Goal: Check status: Check status

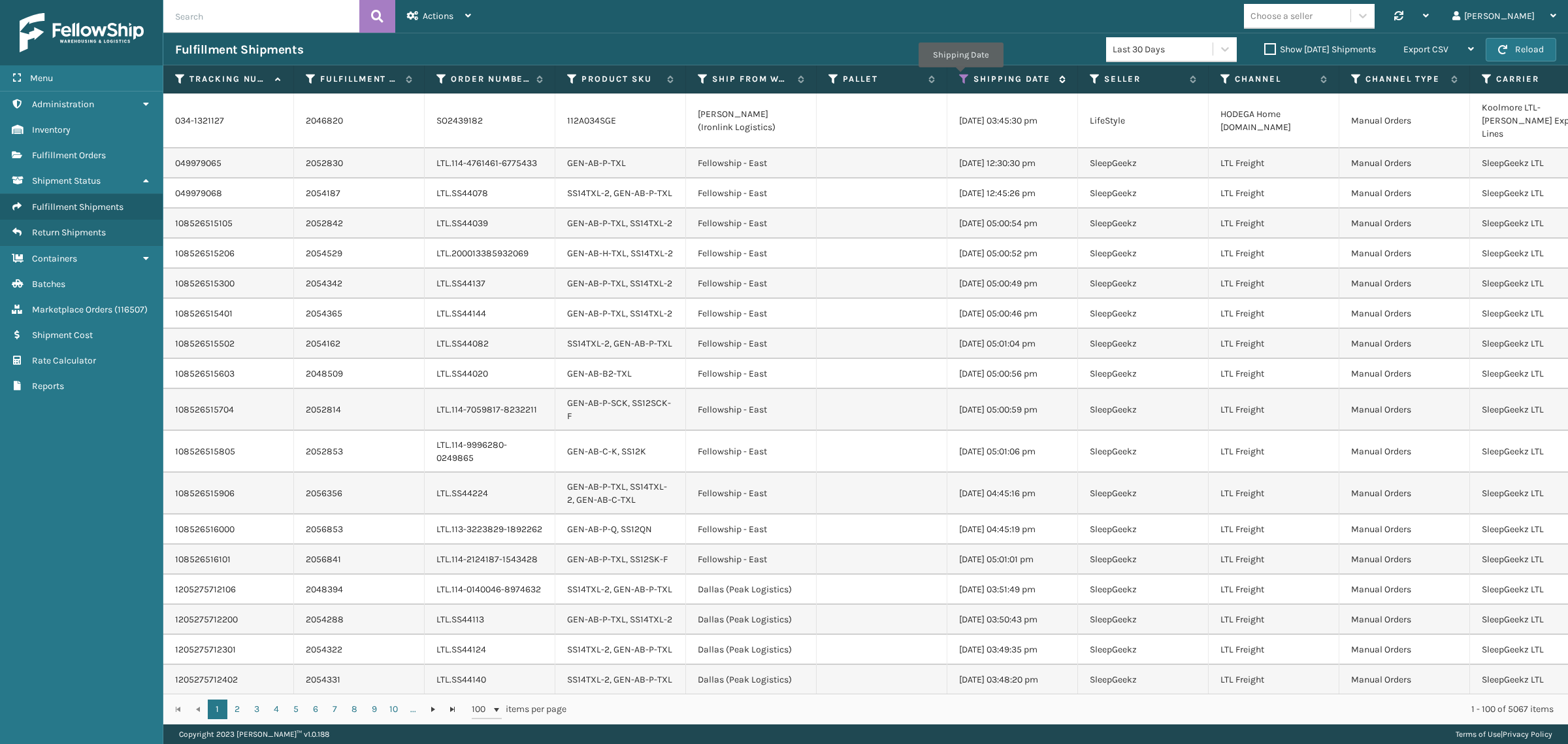
click at [960, 76] on icon at bounding box center [964, 79] width 10 height 12
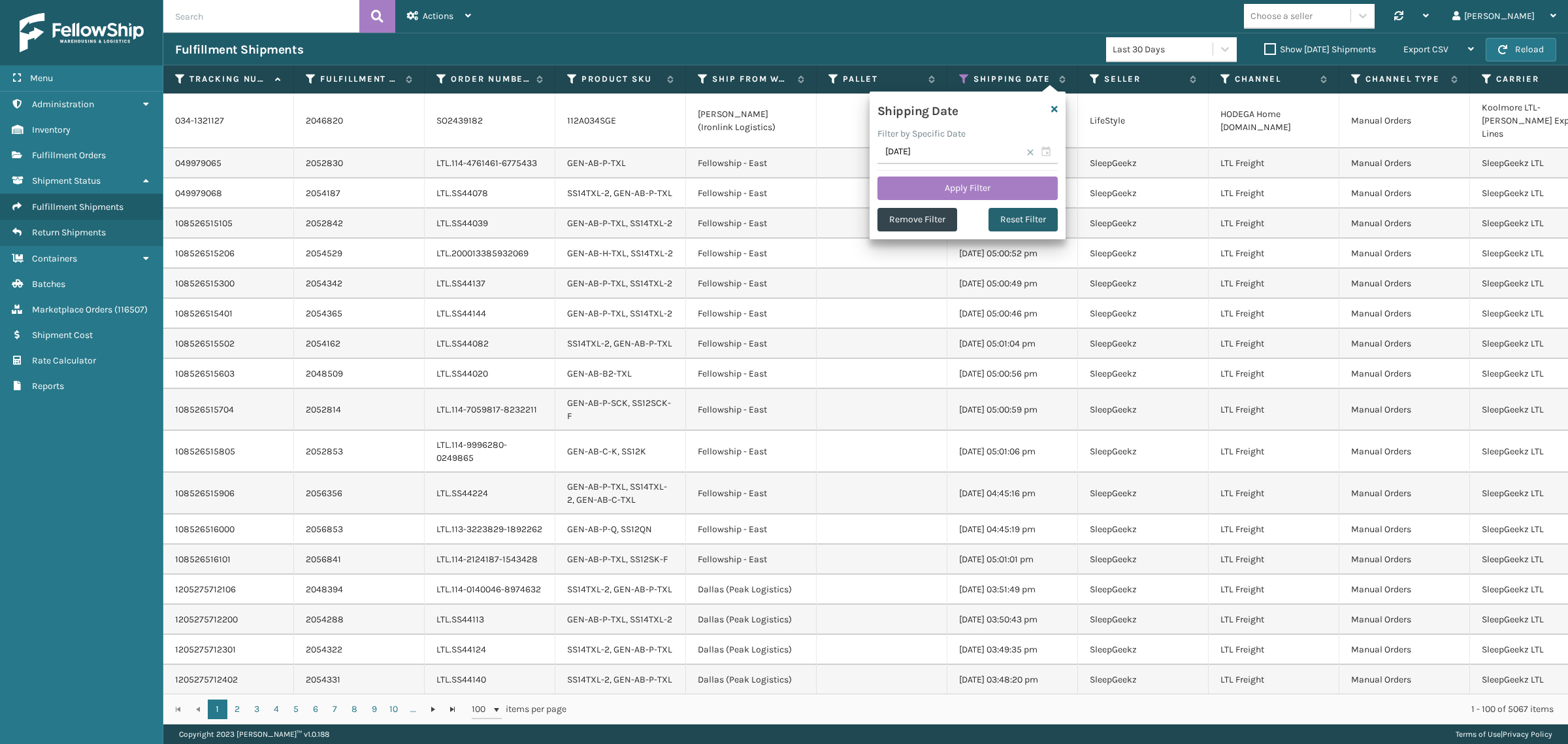
click at [1021, 219] on button "Reset Filter" at bounding box center [1023, 219] width 69 height 24
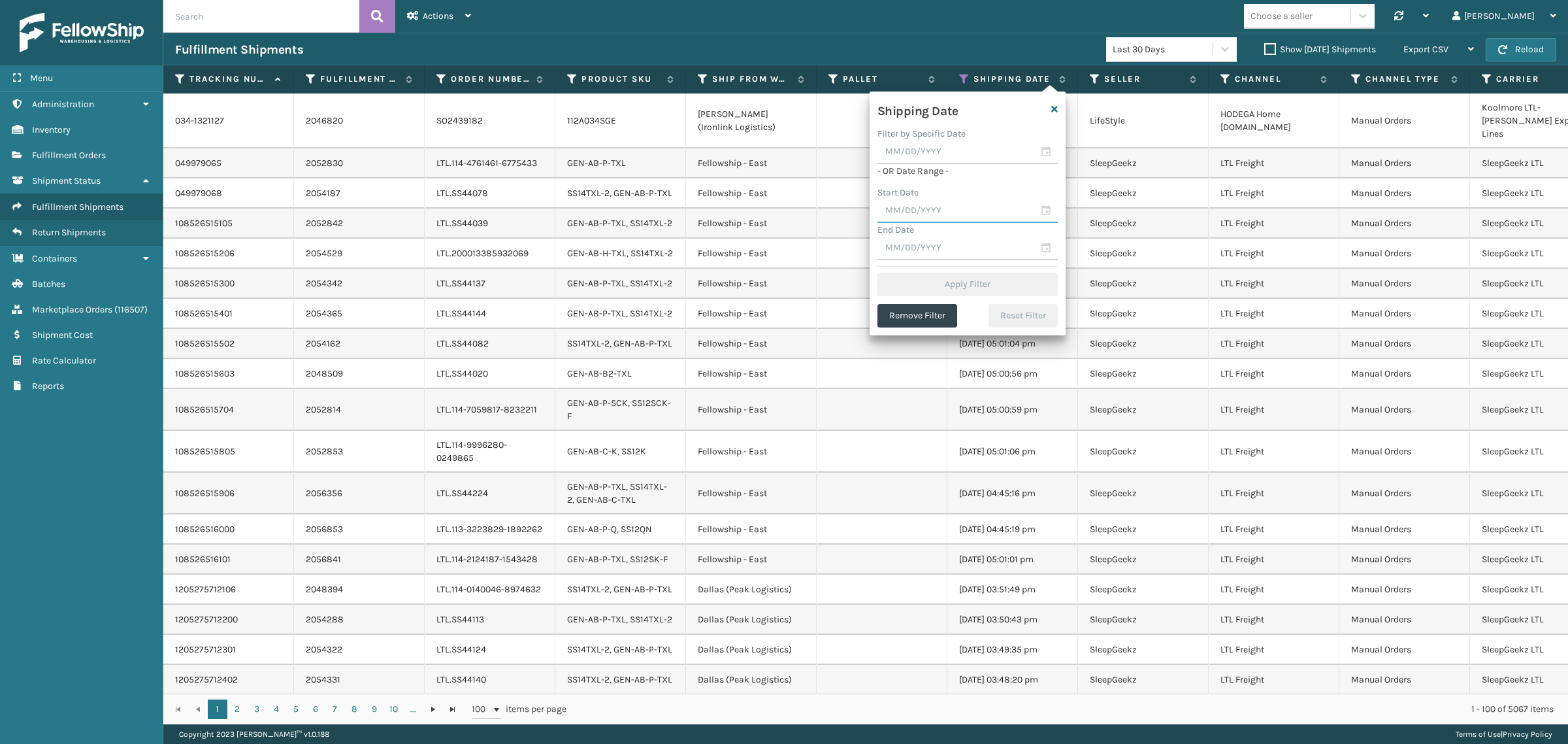
click at [952, 216] on input "text" at bounding box center [968, 211] width 181 height 24
click at [1012, 234] on span "Previous Month" at bounding box center [1017, 235] width 13 height 13
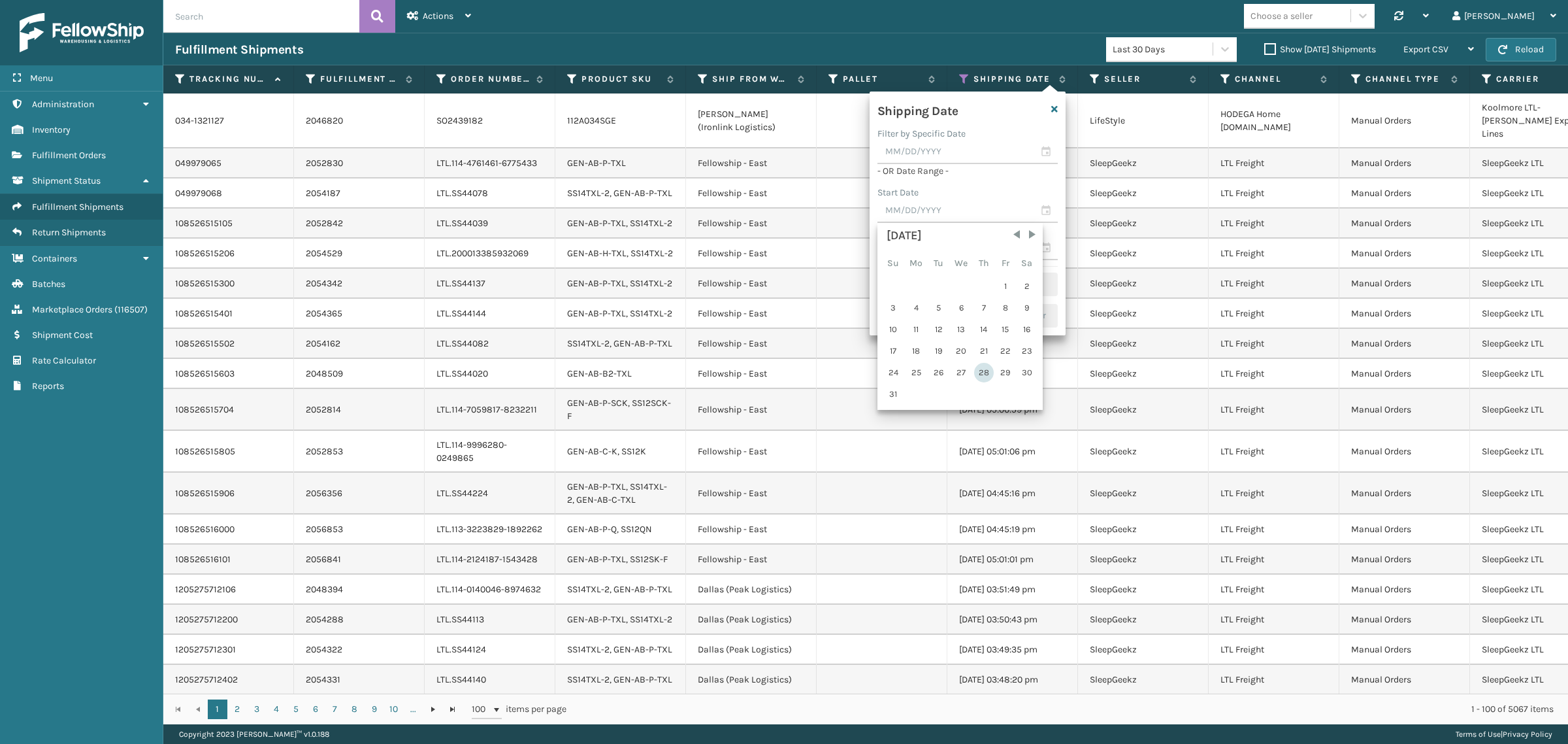
click at [981, 366] on div "28" at bounding box center [984, 372] width 19 height 19
type input "[DATE]"
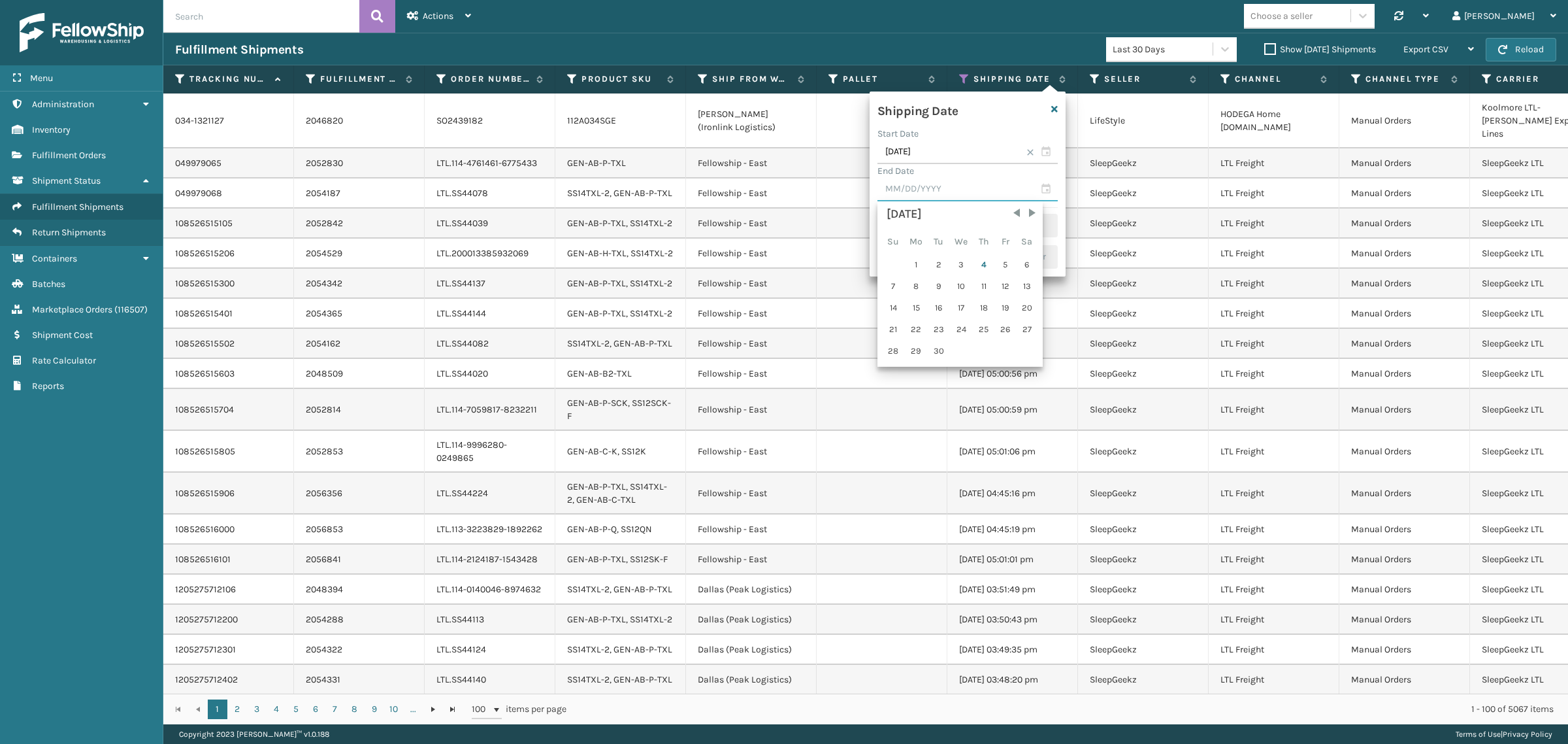
click at [948, 190] on input "text" at bounding box center [968, 190] width 181 height 24
click at [958, 260] on div "3" at bounding box center [961, 265] width 22 height 19
type input "[DATE]"
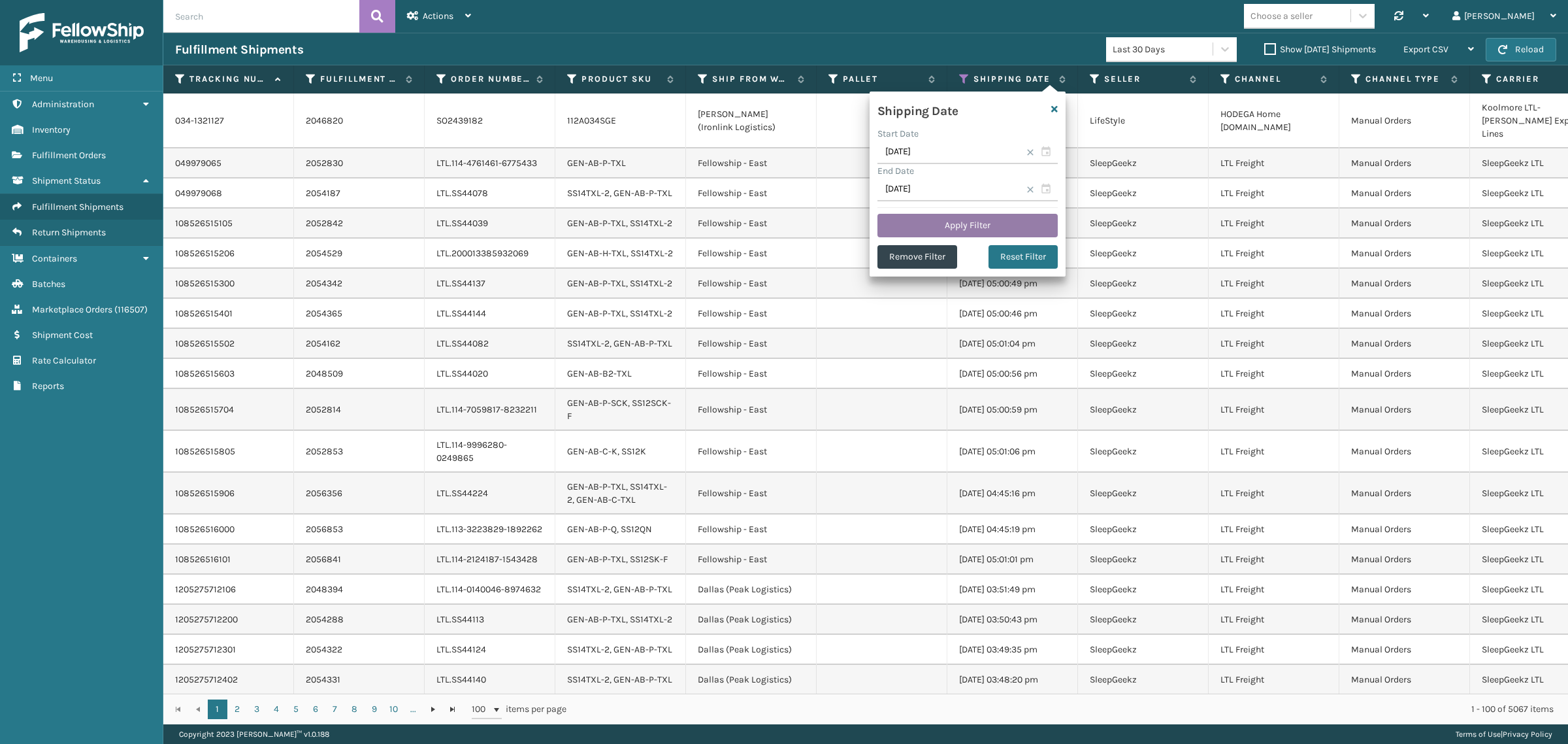
click at [964, 224] on button "Apply Filter" at bounding box center [968, 225] width 181 height 24
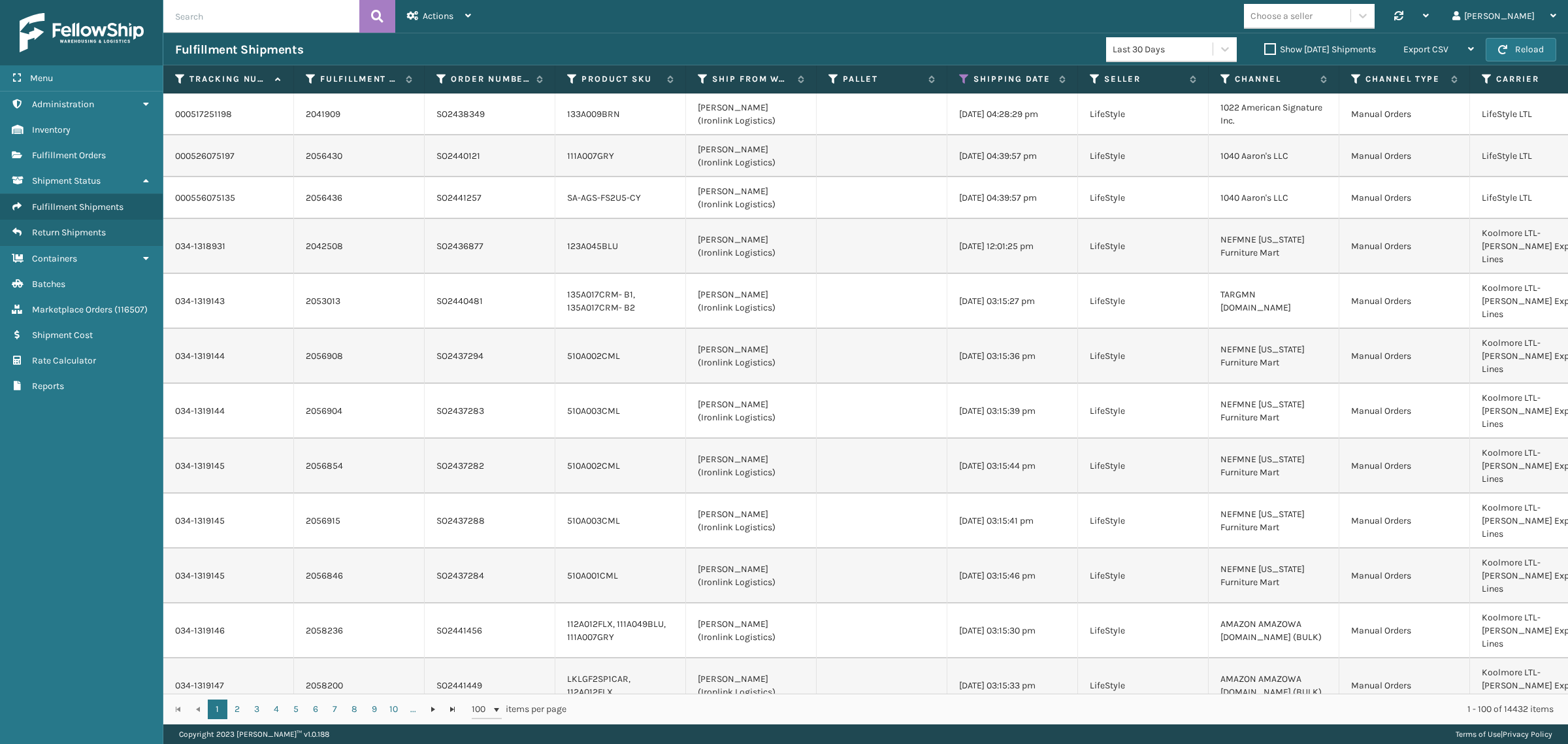
click at [1264, 45] on label "Show [DATE] Shipments" at bounding box center [1320, 49] width 112 height 11
click at [1264, 45] on input "Show [DATE] Shipments" at bounding box center [1264, 46] width 1 height 8
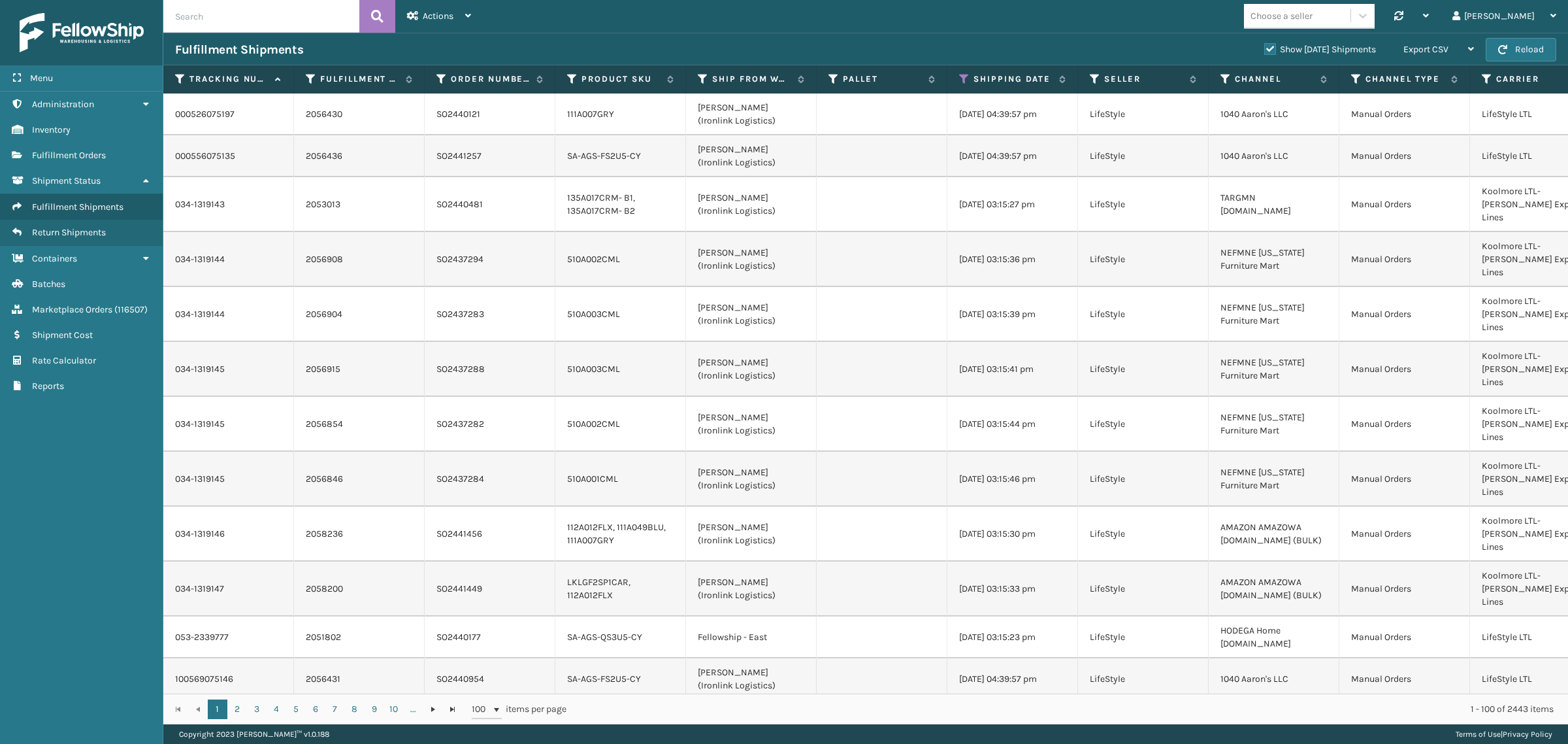
click at [1264, 49] on label "Show [DATE] Shipments" at bounding box center [1320, 49] width 112 height 11
click at [1264, 49] on input "Show [DATE] Shipments" at bounding box center [1264, 46] width 1 height 8
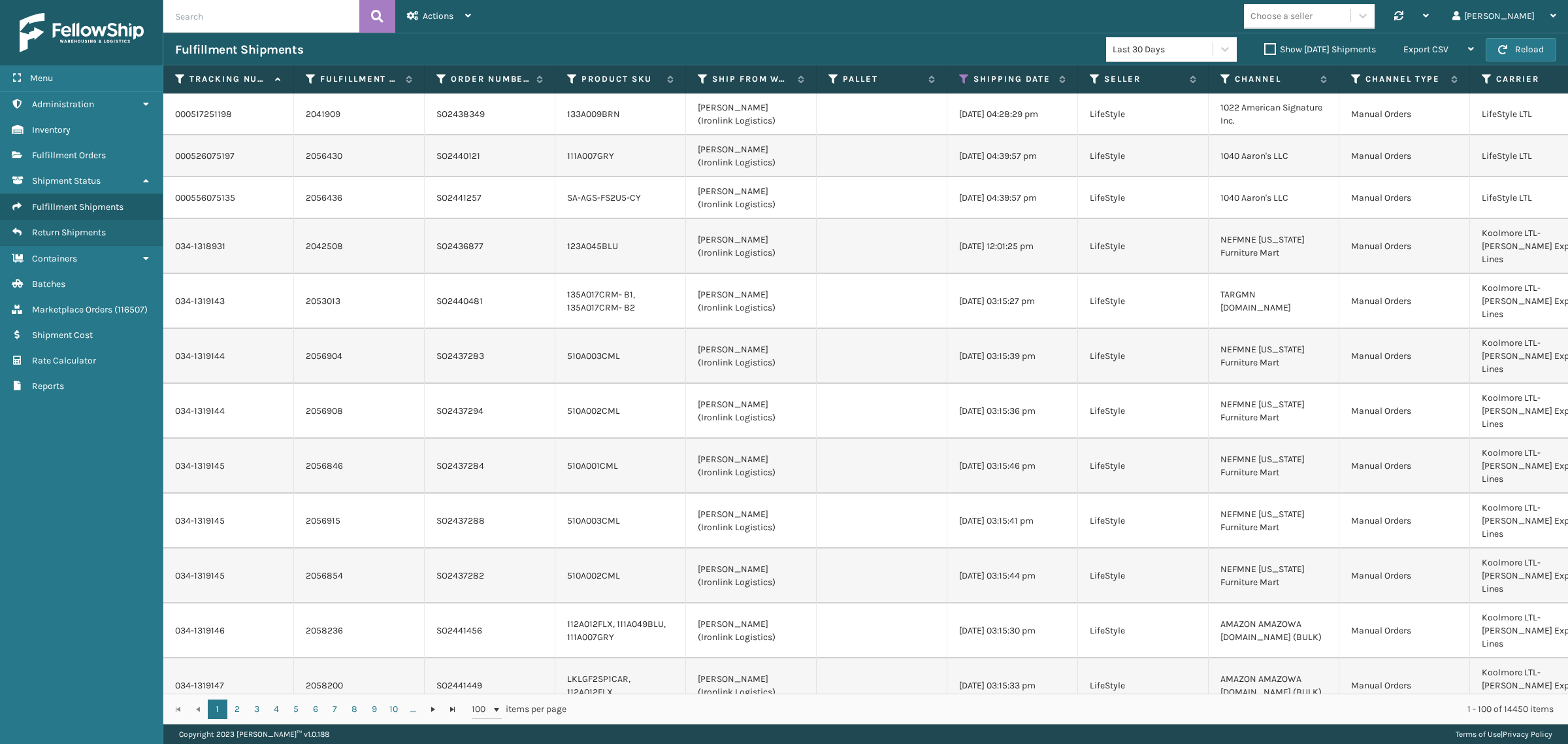
click at [1274, 1] on div "Choose a seller Synchronise all channels Gil Log Out" at bounding box center [1025, 16] width 1085 height 33
click at [1452, 50] on div "Export CSV" at bounding box center [1438, 50] width 71 height 33
click at [1451, 119] on li "Export All Pages" at bounding box center [1397, 119] width 175 height 35
click at [965, 77] on icon at bounding box center [964, 79] width 10 height 12
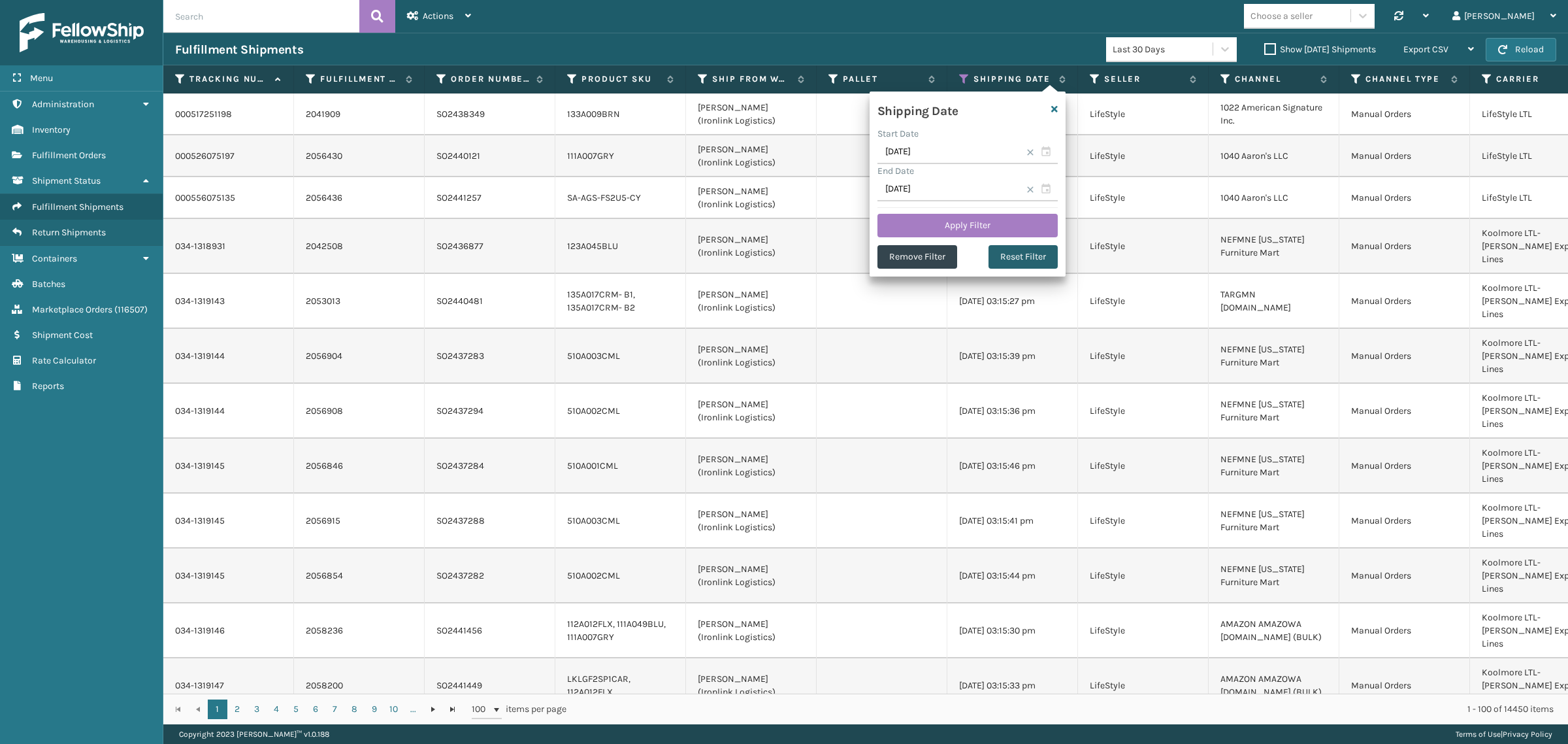
click at [1006, 256] on button "Reset Filter" at bounding box center [1023, 257] width 69 height 24
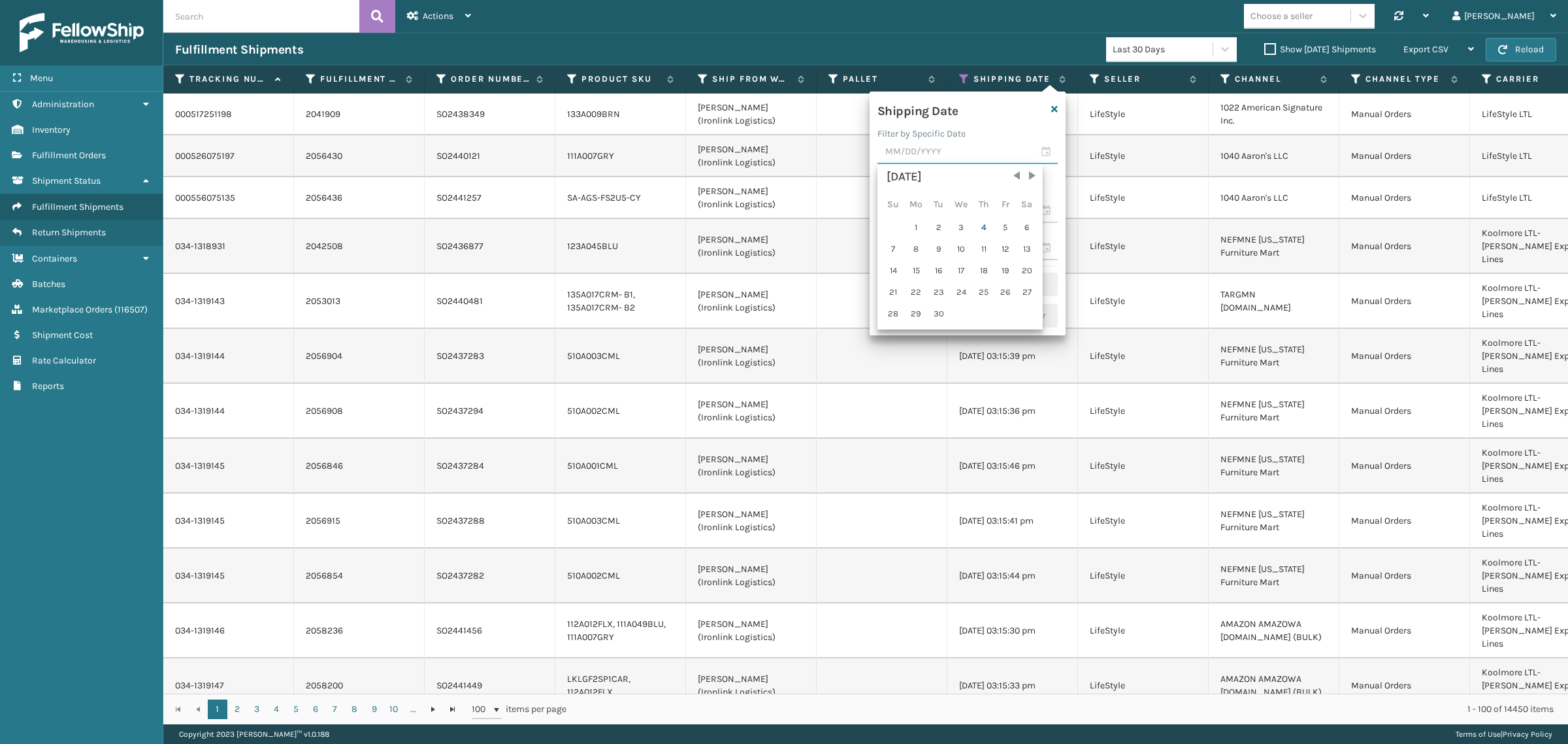
click at [910, 154] on input "text" at bounding box center [968, 152] width 181 height 24
click at [952, 223] on div "3" at bounding box center [961, 228] width 22 height 19
type input "[DATE]"
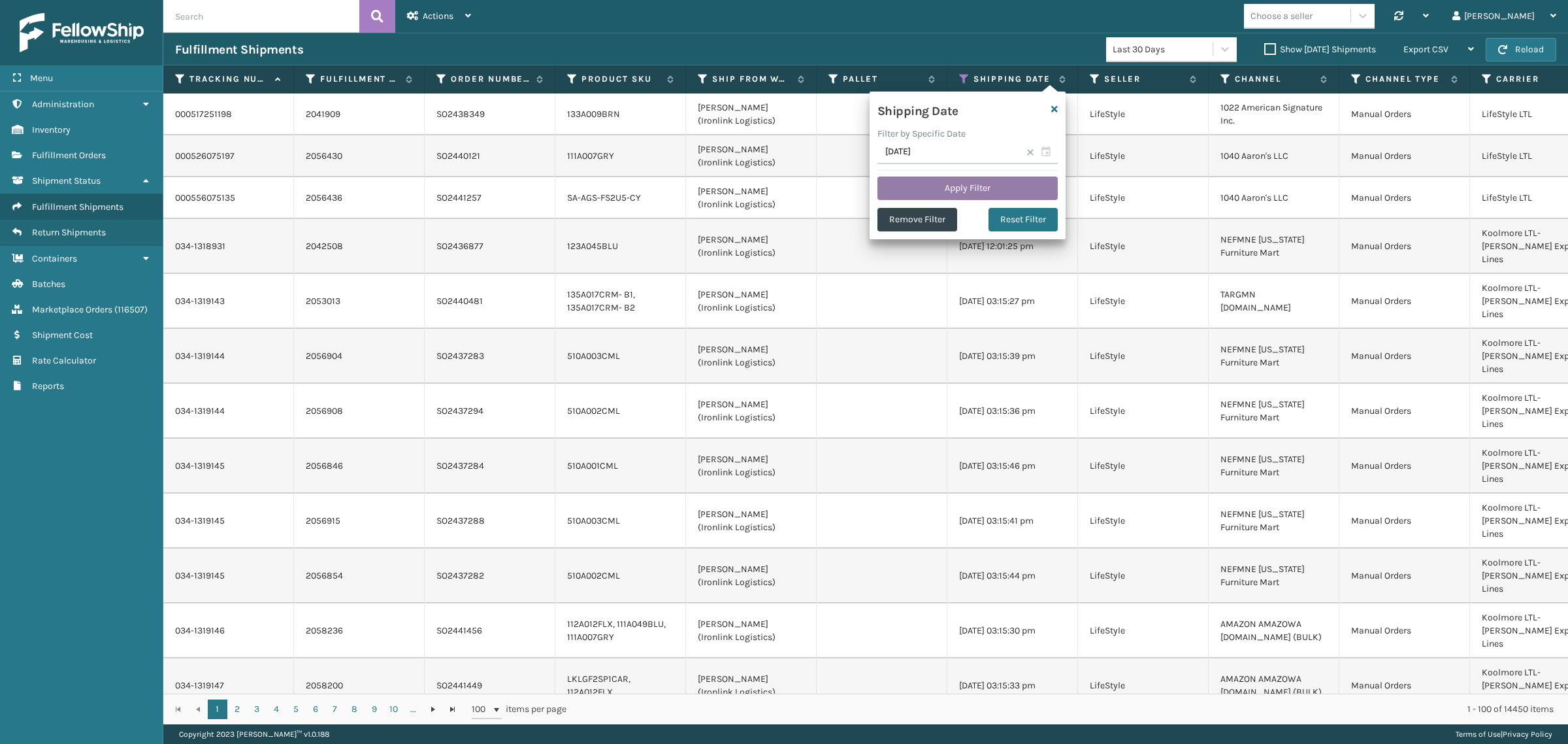
click at [948, 181] on button "Apply Filter" at bounding box center [968, 188] width 181 height 24
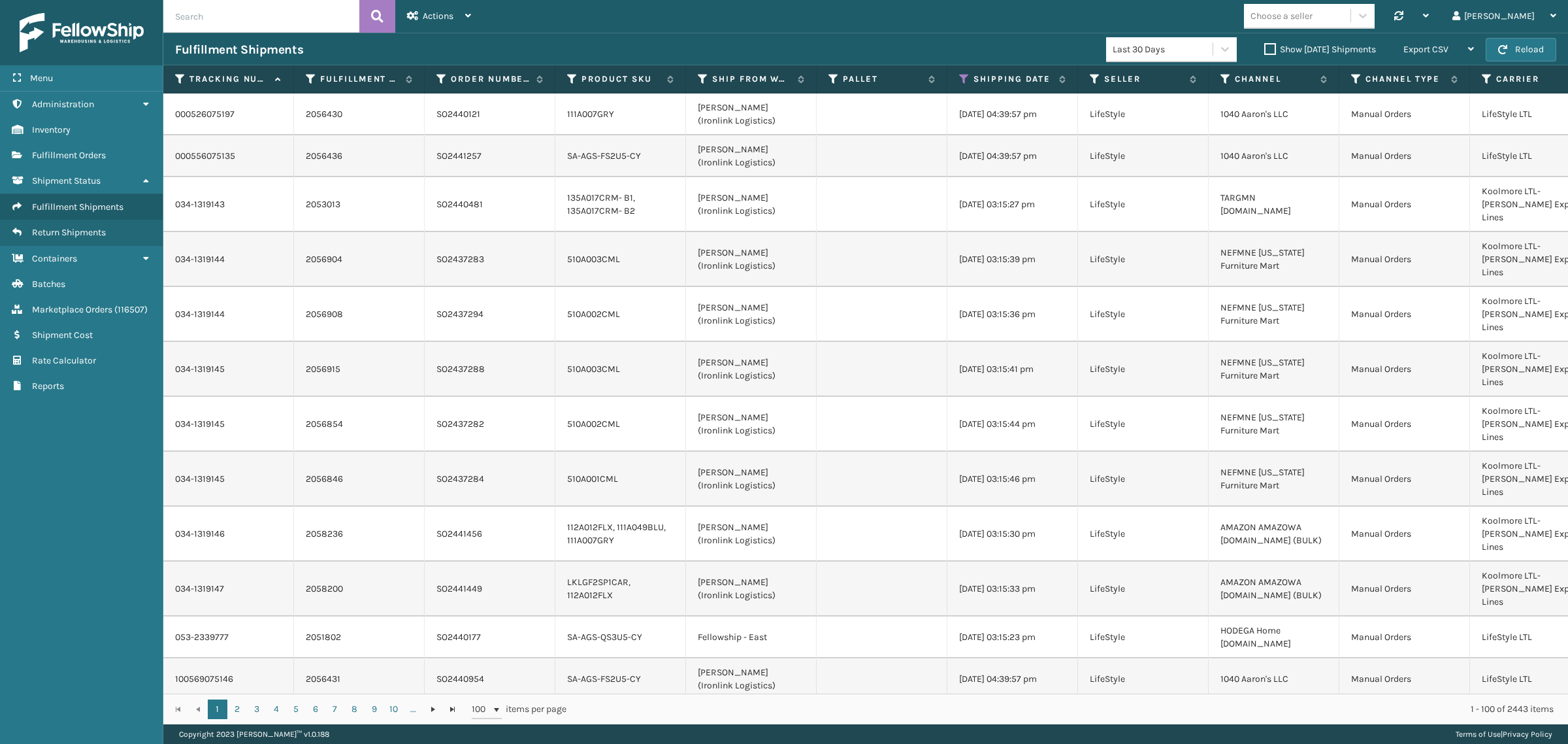
click at [566, 27] on div "Choose a seller Synchronise all channels Gil Log Out" at bounding box center [1025, 16] width 1085 height 33
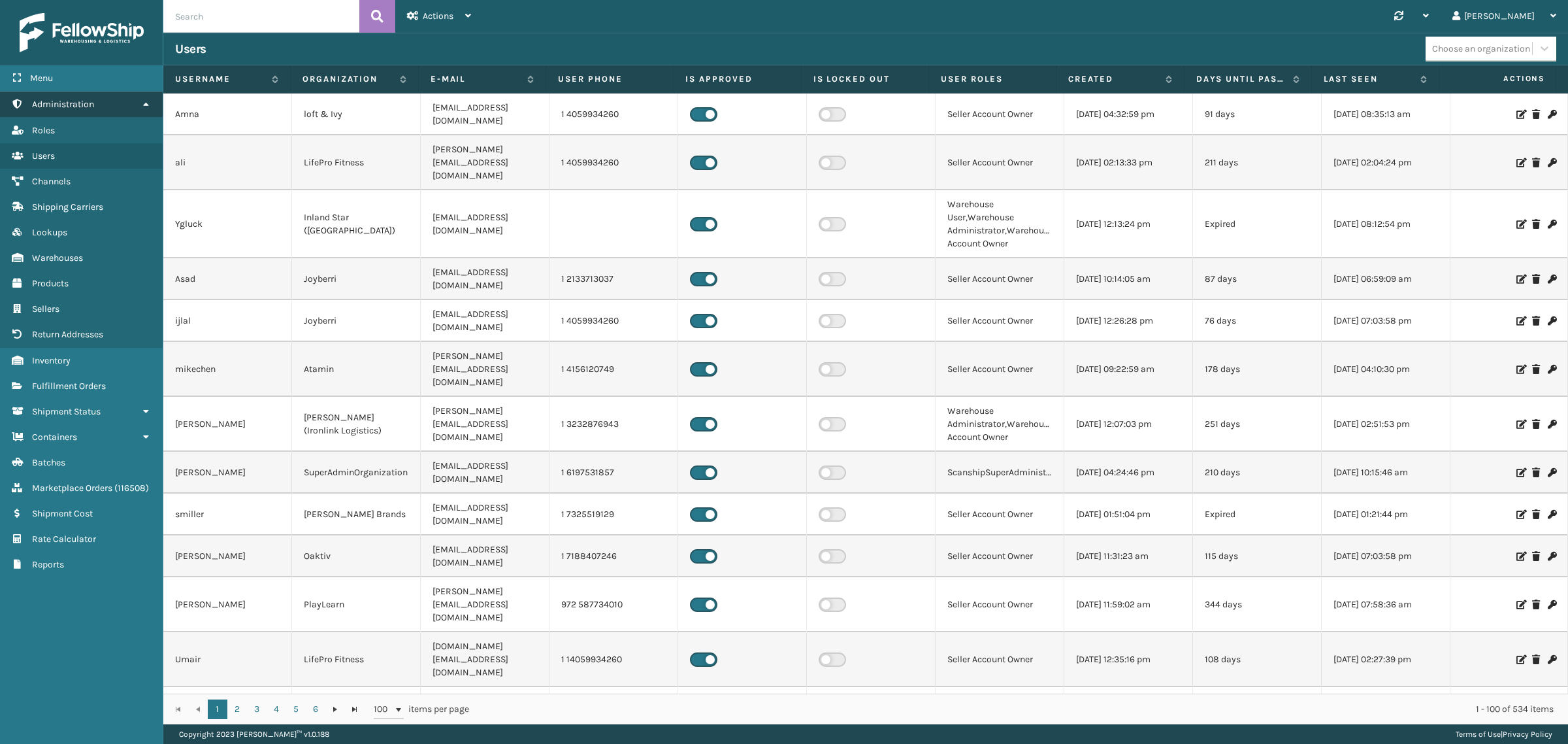
click at [145, 103] on icon at bounding box center [145, 104] width 10 height 9
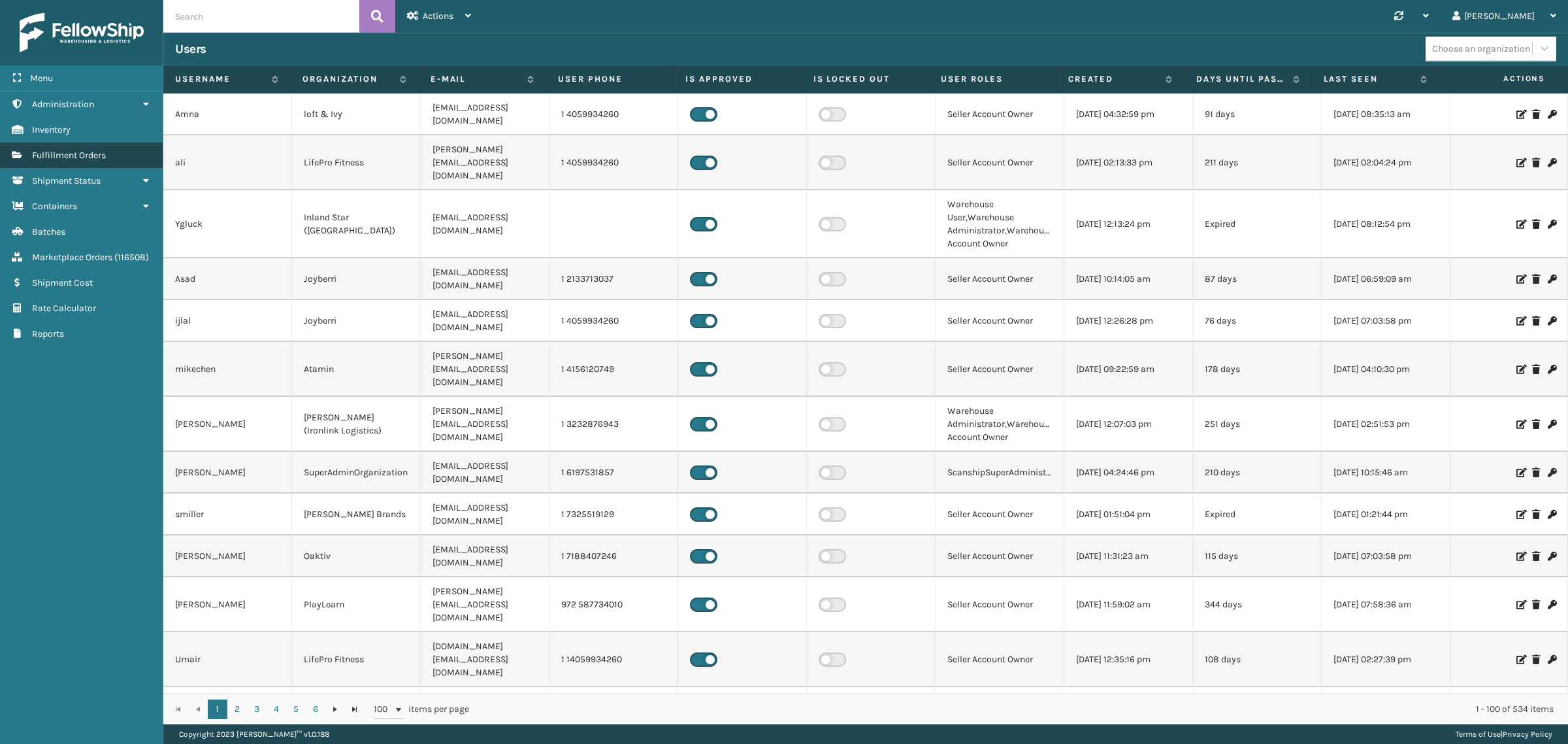
click at [131, 150] on link "Fulfillment Orders" at bounding box center [81, 155] width 163 height 25
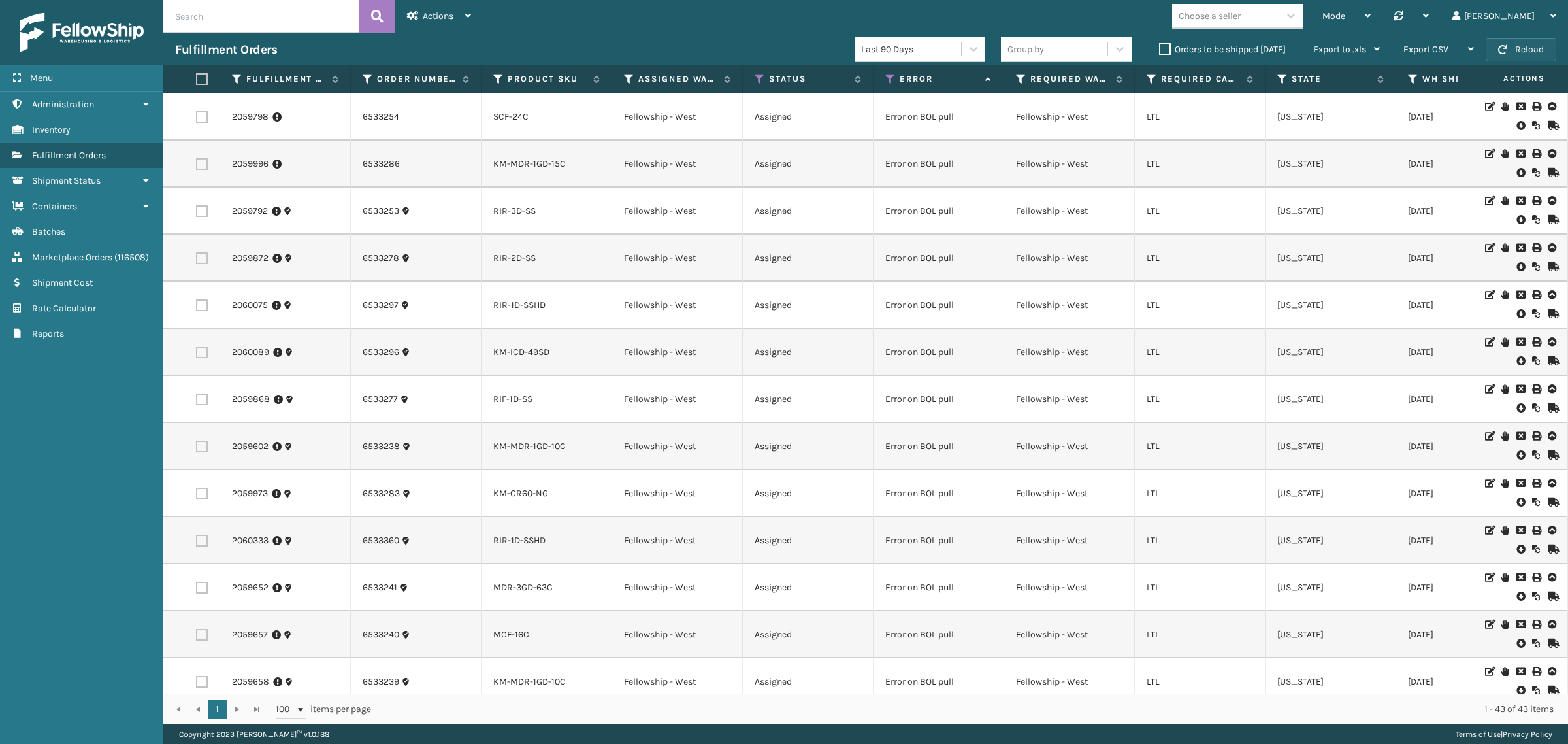
click at [1537, 41] on button "Reload" at bounding box center [1520, 50] width 71 height 24
click at [756, 73] on icon at bounding box center [759, 79] width 10 height 12
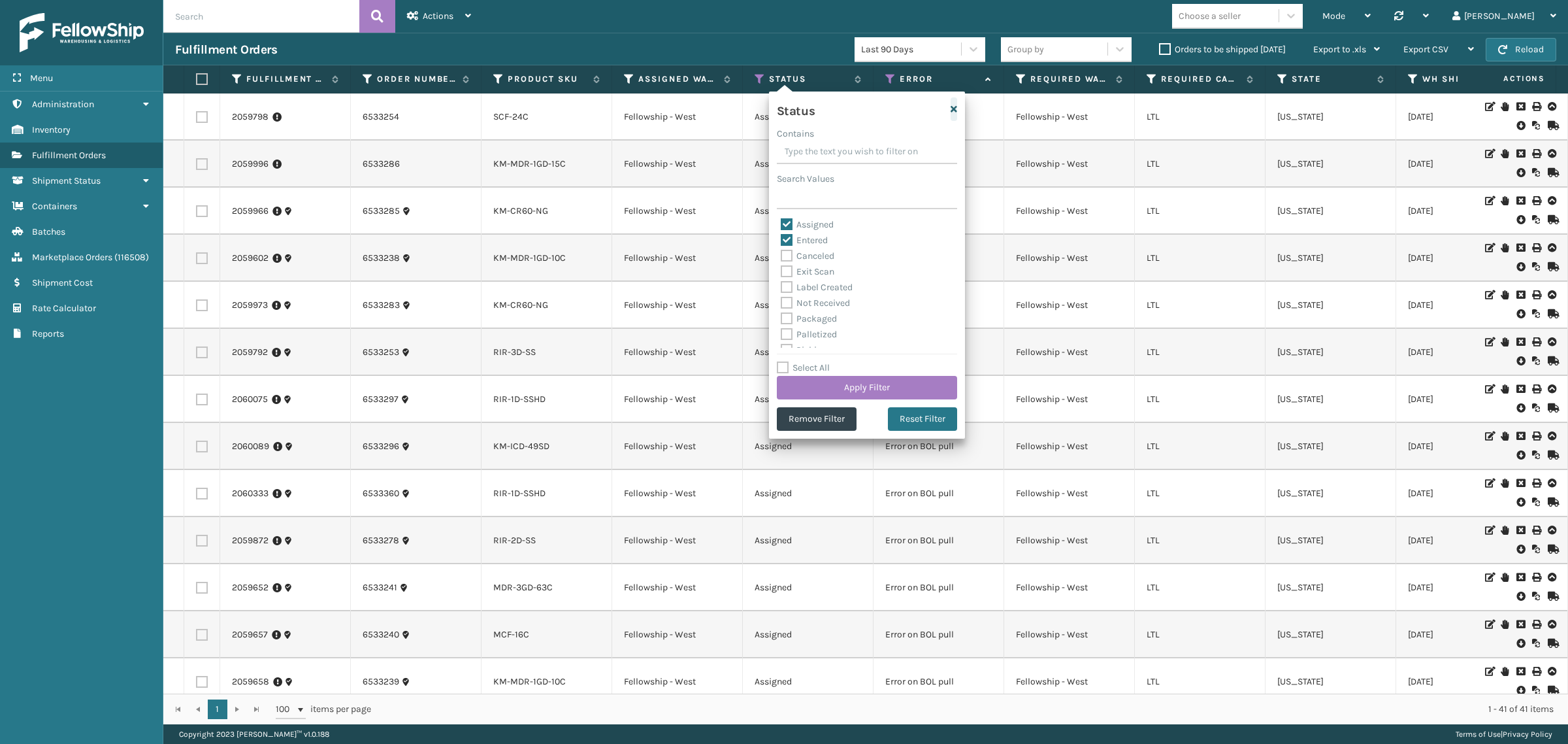
click at [954, 106] on icon "button" at bounding box center [953, 109] width 7 height 9
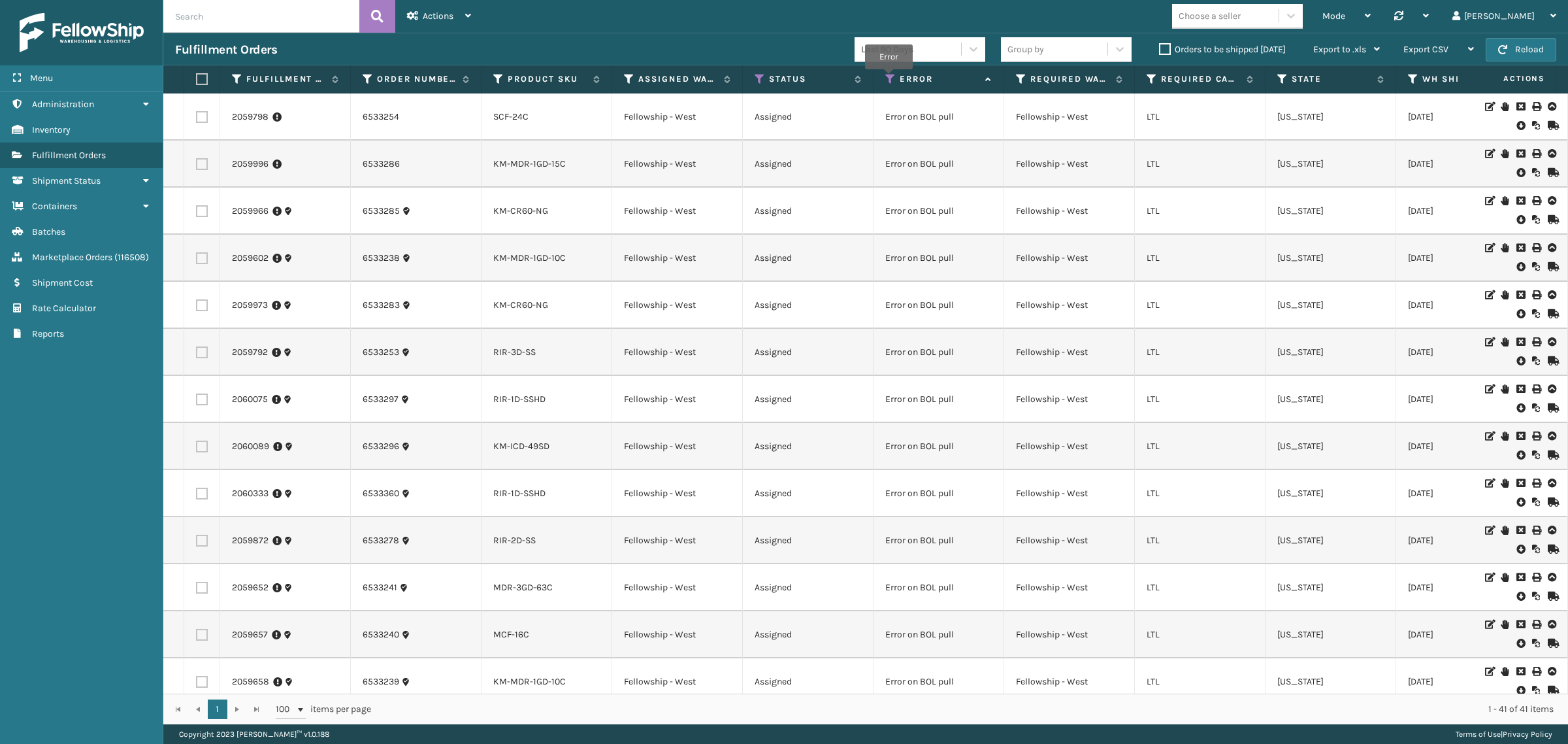
click at [889, 77] on icon at bounding box center [891, 79] width 10 height 12
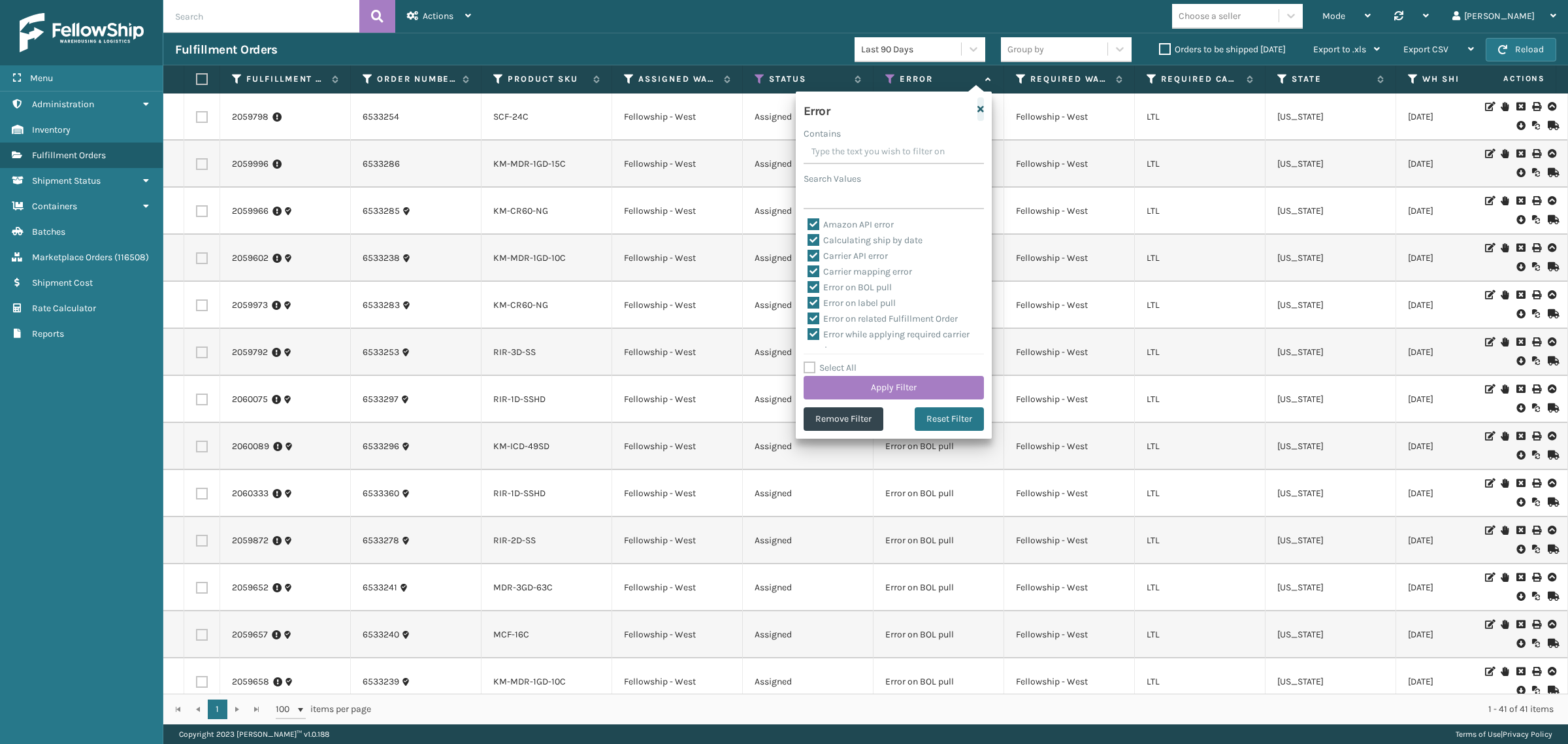
click at [978, 106] on icon "button" at bounding box center [980, 109] width 7 height 9
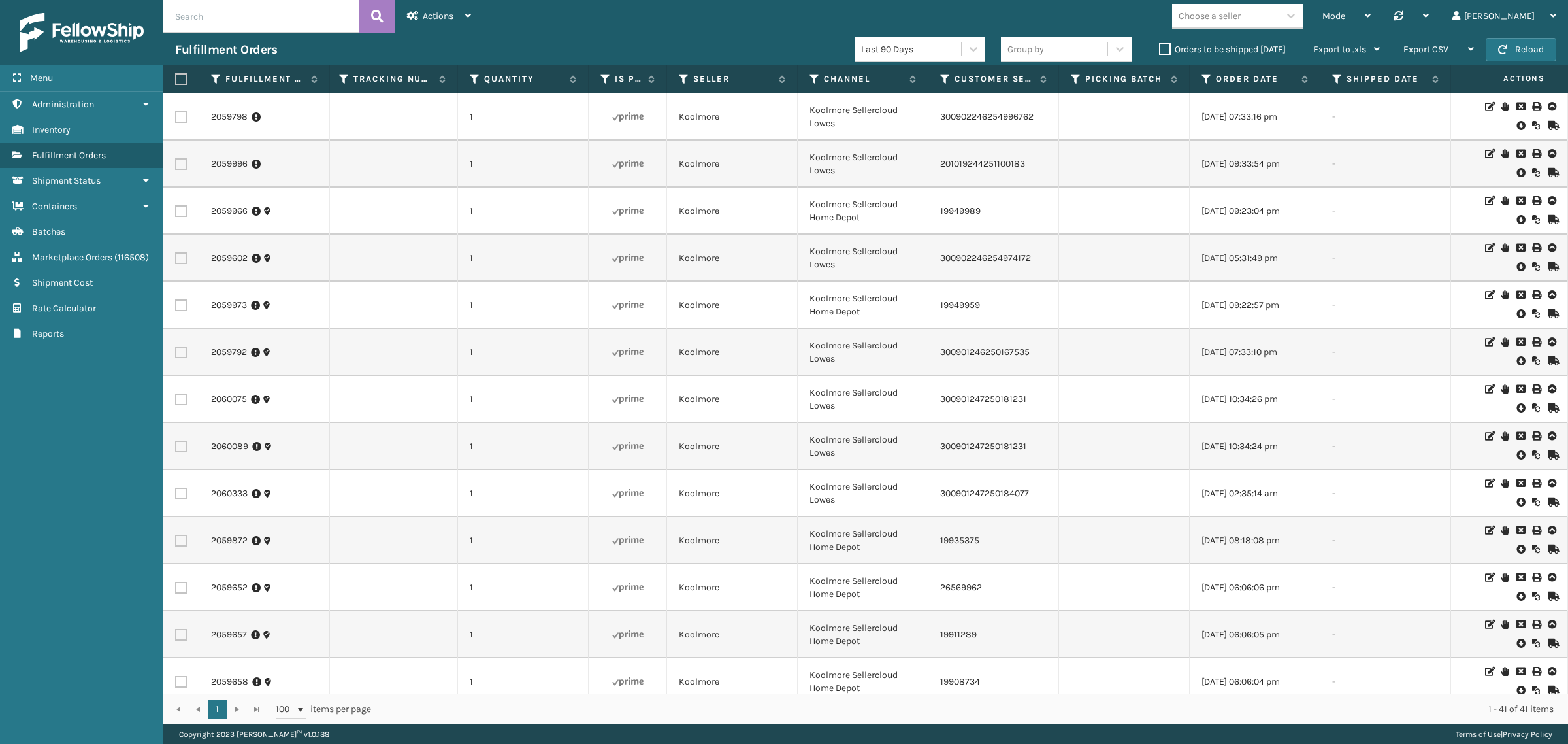
scroll to position [0, 1633]
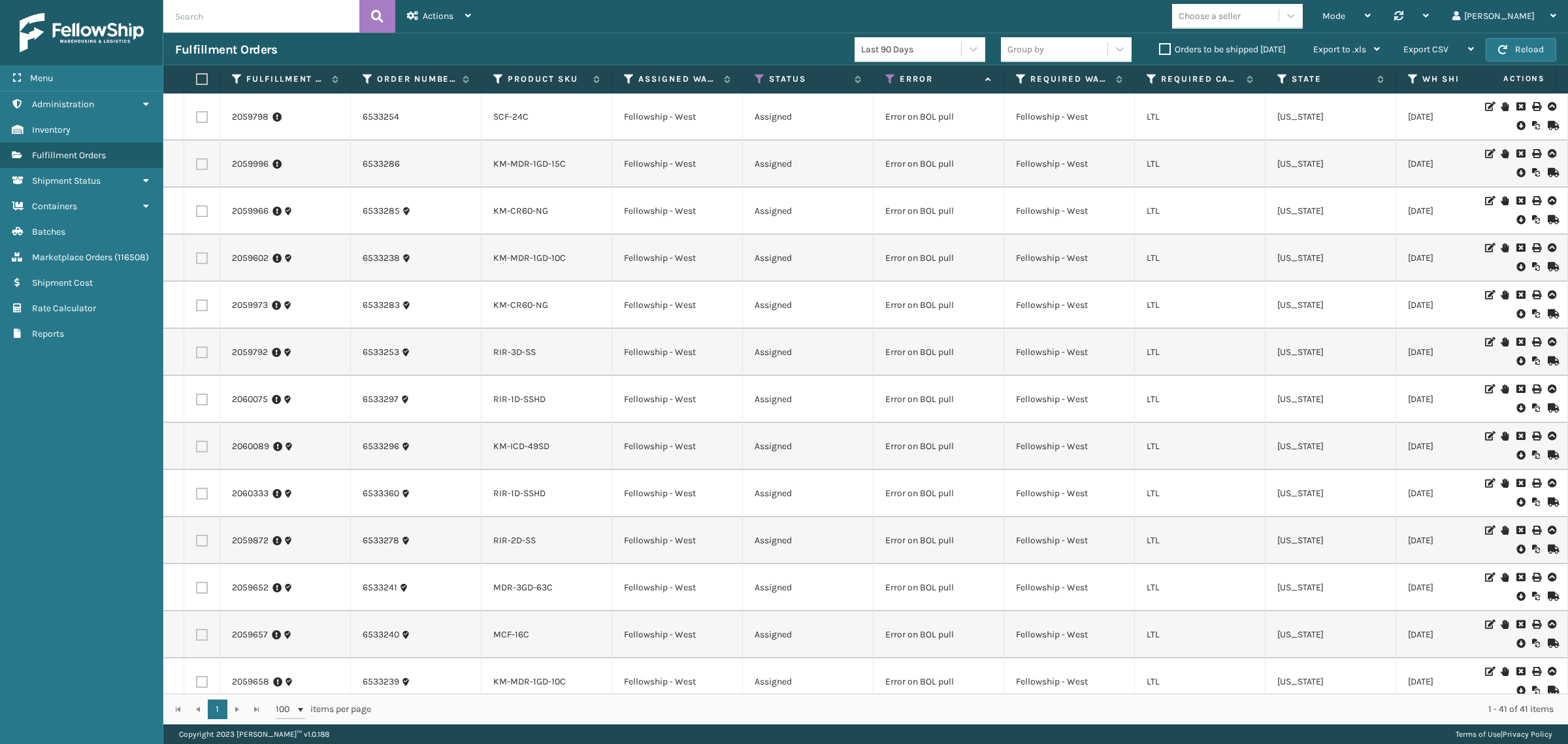
click at [727, 19] on div "Mode Regular Mode Picking Mode Labeling Mode Palletizing Mode Exit Scan Mode Ch…" at bounding box center [1025, 16] width 1085 height 33
click at [1531, 48] on button "Reload" at bounding box center [1520, 50] width 71 height 24
